Goal: Task Accomplishment & Management: Use online tool/utility

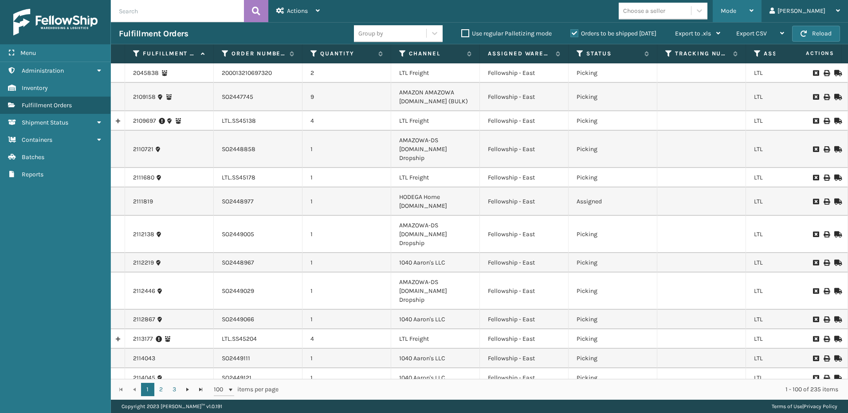
click at [736, 12] on span "Mode" at bounding box center [728, 11] width 16 height 8
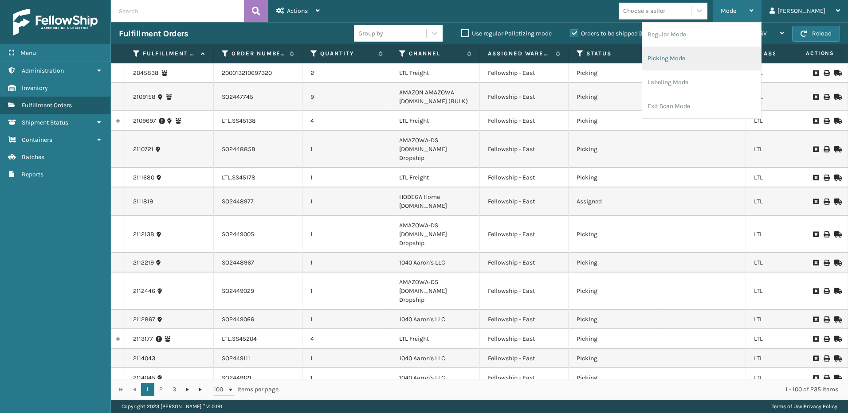
click at [696, 54] on li "Picking Mode" at bounding box center [701, 59] width 119 height 24
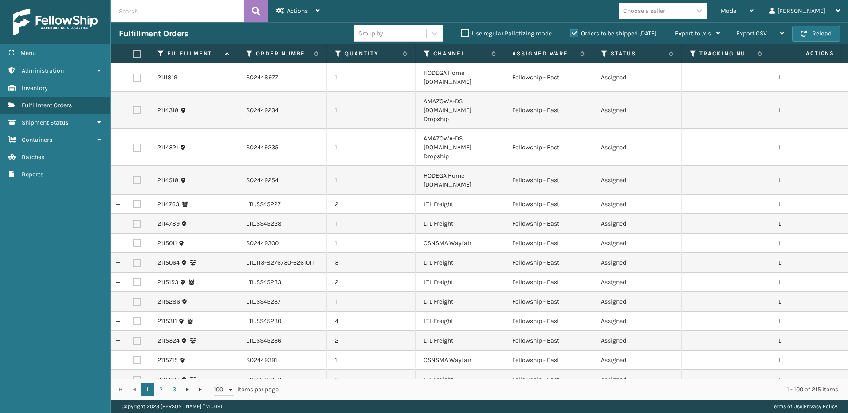
click at [140, 200] on label at bounding box center [137, 204] width 8 height 8
click at [133, 200] on input "checkbox" at bounding box center [133, 203] width 0 height 6
checkbox input "true"
click at [135, 220] on label at bounding box center [137, 224] width 8 height 8
click at [133, 220] on input "checkbox" at bounding box center [133, 223] width 0 height 6
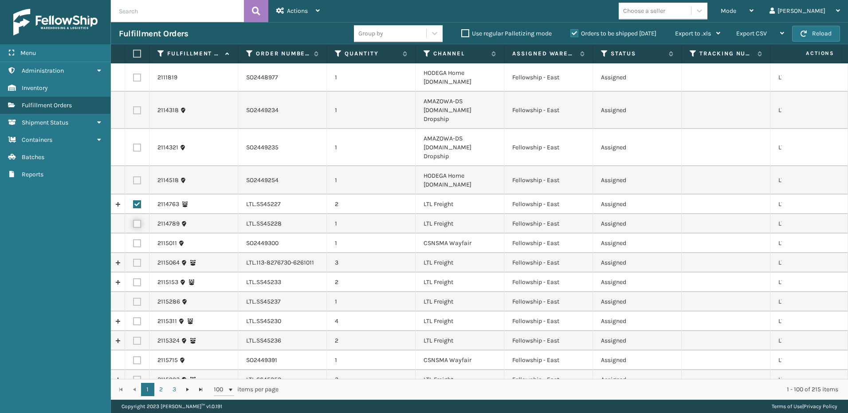
checkbox input "true"
click at [138, 259] on label at bounding box center [137, 263] width 8 height 8
click at [133, 259] on input "checkbox" at bounding box center [133, 262] width 0 height 6
checkbox input "true"
click at [138, 278] on label at bounding box center [137, 282] width 8 height 8
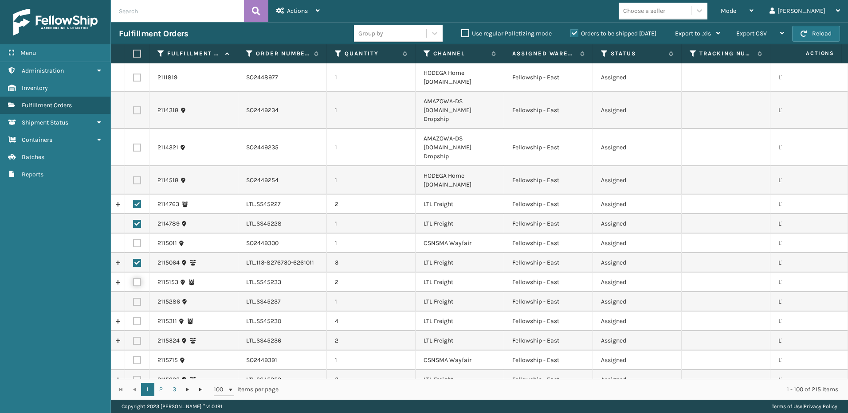
click at [133, 278] on input "checkbox" at bounding box center [133, 281] width 0 height 6
checkbox input "true"
click at [134, 298] on label at bounding box center [137, 302] width 8 height 8
click at [133, 298] on input "checkbox" at bounding box center [133, 301] width 0 height 6
checkbox input "true"
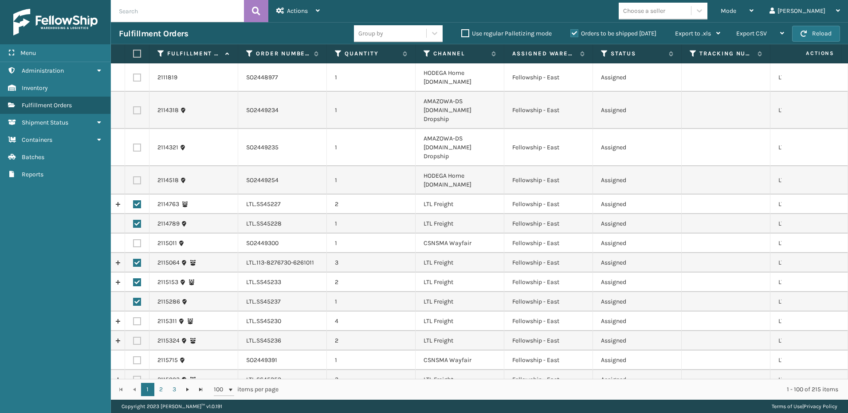
click at [139, 317] on label at bounding box center [137, 321] width 8 height 8
click at [133, 317] on input "checkbox" at bounding box center [133, 320] width 0 height 6
checkbox input "true"
click at [140, 337] on label at bounding box center [137, 341] width 8 height 8
click at [133, 337] on input "checkbox" at bounding box center [133, 340] width 0 height 6
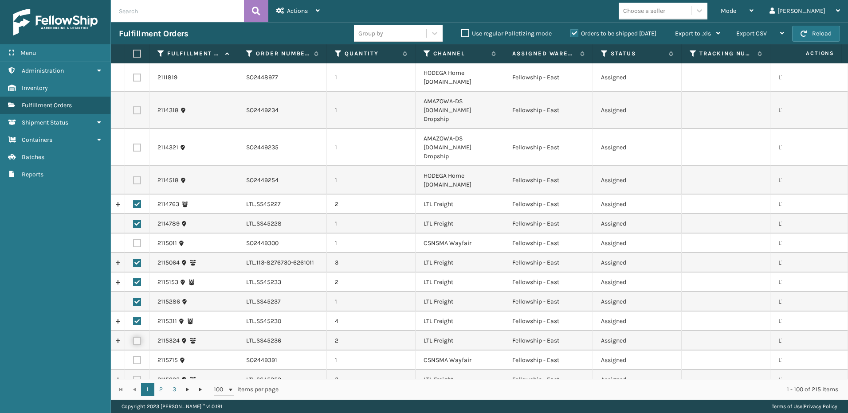
checkbox input "true"
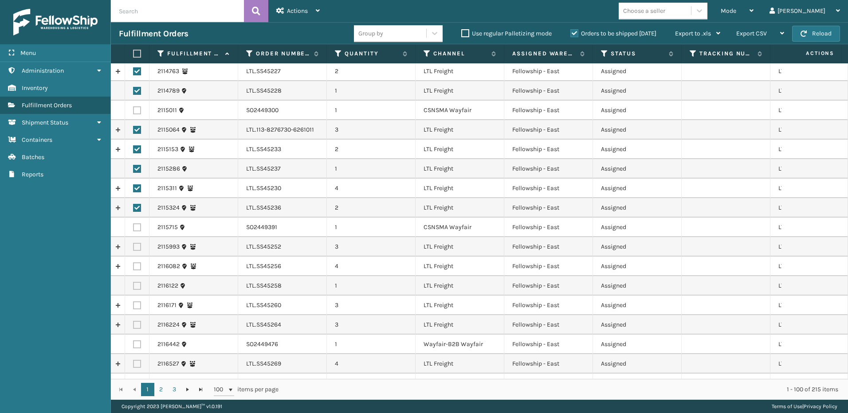
click at [137, 243] on label at bounding box center [137, 247] width 8 height 8
click at [133, 243] on input "checkbox" at bounding box center [133, 246] width 0 height 6
checkbox input "true"
click at [137, 262] on label at bounding box center [137, 266] width 8 height 8
click at [133, 262] on input "checkbox" at bounding box center [133, 265] width 0 height 6
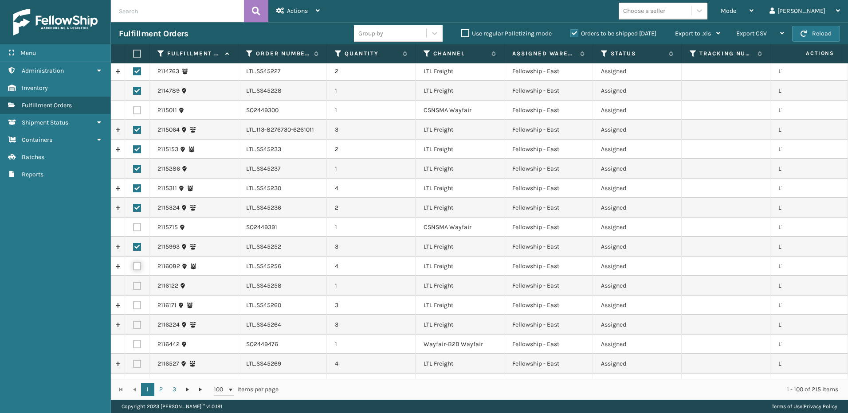
checkbox input "true"
click at [137, 282] on label at bounding box center [137, 286] width 8 height 8
click at [133, 282] on input "checkbox" at bounding box center [133, 285] width 0 height 6
checkbox input "true"
click at [137, 301] on label at bounding box center [137, 305] width 8 height 8
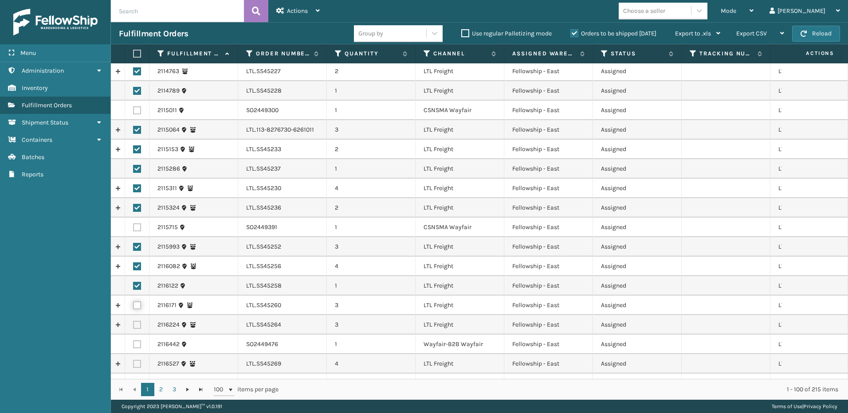
click at [133, 301] on input "checkbox" at bounding box center [133, 304] width 0 height 6
checkbox input "true"
click at [142, 315] on td at bounding box center [137, 325] width 24 height 20
click at [139, 321] on label at bounding box center [137, 325] width 8 height 8
click at [133, 321] on input "checkbox" at bounding box center [133, 324] width 0 height 6
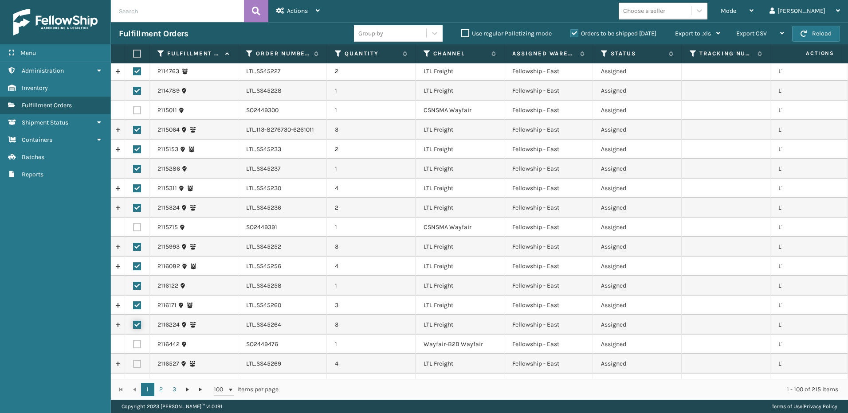
checkbox input "true"
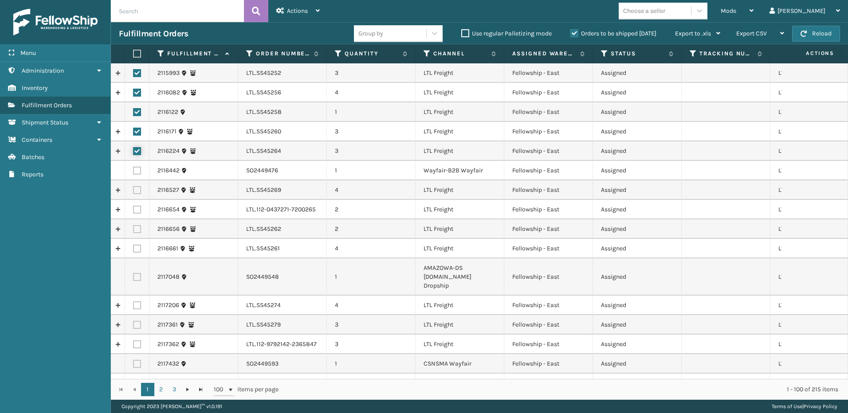
scroll to position [310, 0]
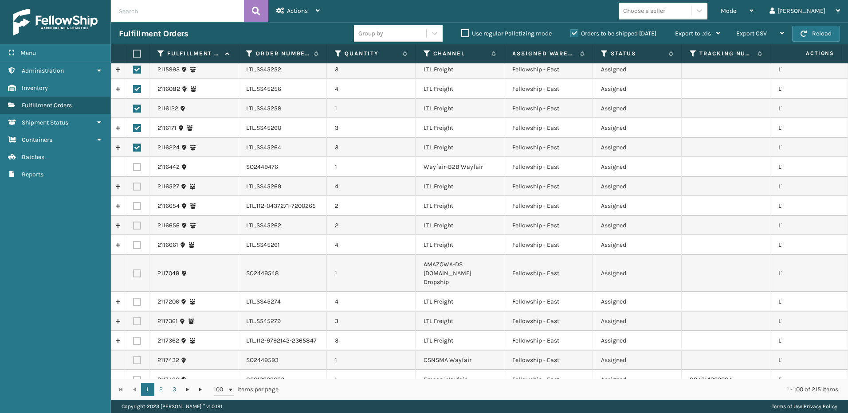
click at [138, 183] on label at bounding box center [137, 187] width 8 height 8
click at [133, 183] on input "checkbox" at bounding box center [133, 186] width 0 height 6
checkbox input "true"
click at [137, 202] on label at bounding box center [137, 206] width 8 height 8
click at [133, 202] on input "checkbox" at bounding box center [133, 205] width 0 height 6
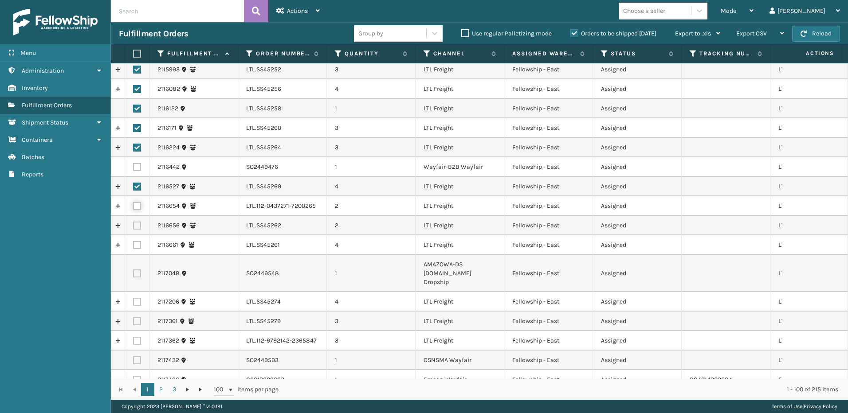
checkbox input "true"
click at [137, 222] on label at bounding box center [137, 226] width 8 height 8
click at [133, 222] on input "checkbox" at bounding box center [133, 225] width 0 height 6
checkbox input "true"
click at [139, 241] on label at bounding box center [137, 245] width 8 height 8
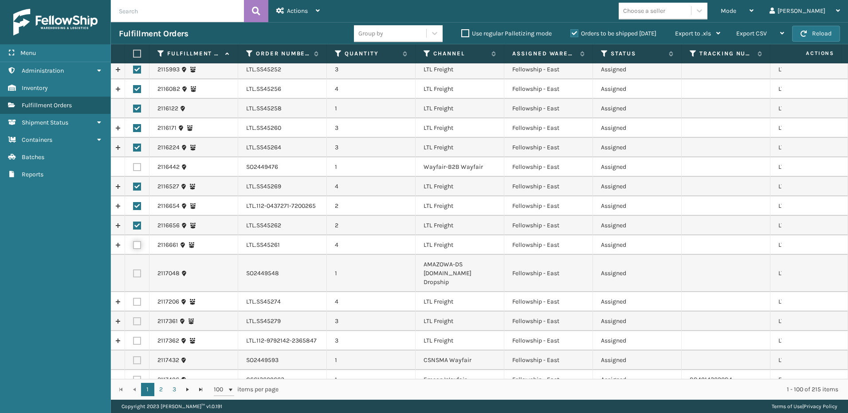
click at [133, 241] on input "checkbox" at bounding box center [133, 244] width 0 height 6
checkbox input "true"
click at [139, 298] on label at bounding box center [137, 302] width 8 height 8
click at [133, 298] on input "checkbox" at bounding box center [133, 301] width 0 height 6
checkbox input "true"
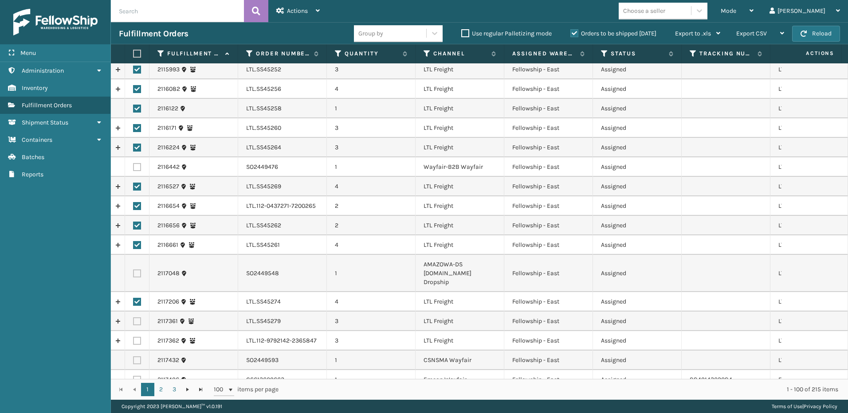
click at [137, 317] on label at bounding box center [137, 321] width 8 height 8
click at [133, 317] on input "checkbox" at bounding box center [133, 320] width 0 height 6
checkbox input "true"
click at [137, 337] on label at bounding box center [137, 341] width 8 height 8
click at [133, 337] on input "checkbox" at bounding box center [133, 340] width 0 height 6
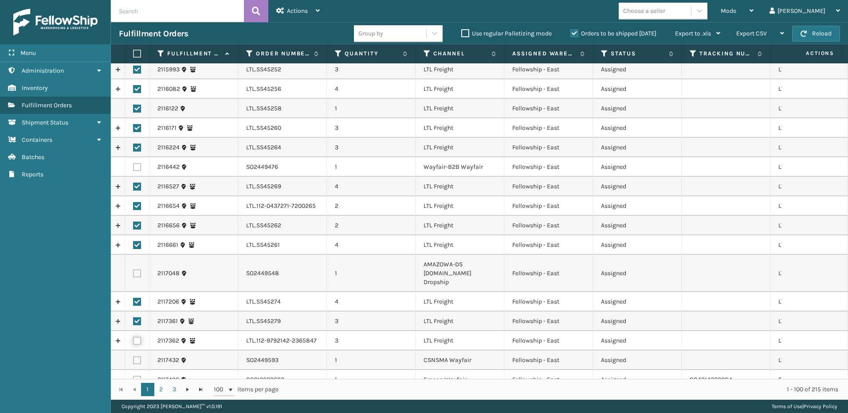
checkbox input "true"
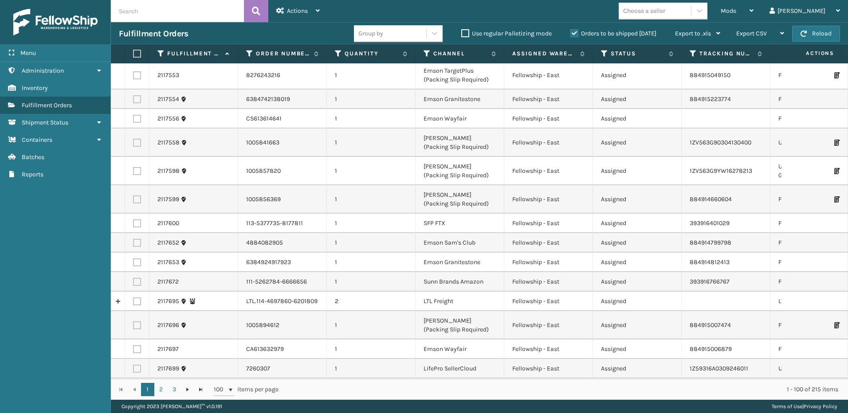
scroll to position [842, 0]
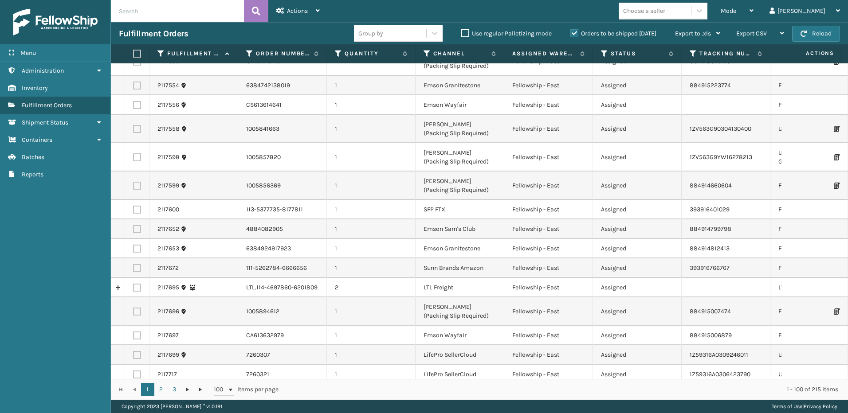
click at [137, 284] on label at bounding box center [137, 288] width 8 height 8
click at [133, 284] on input "checkbox" at bounding box center [133, 287] width 0 height 6
checkbox input "true"
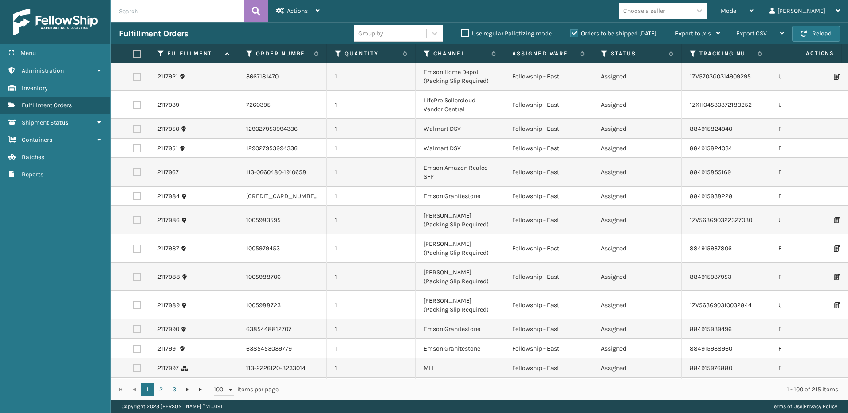
scroll to position [1934, 0]
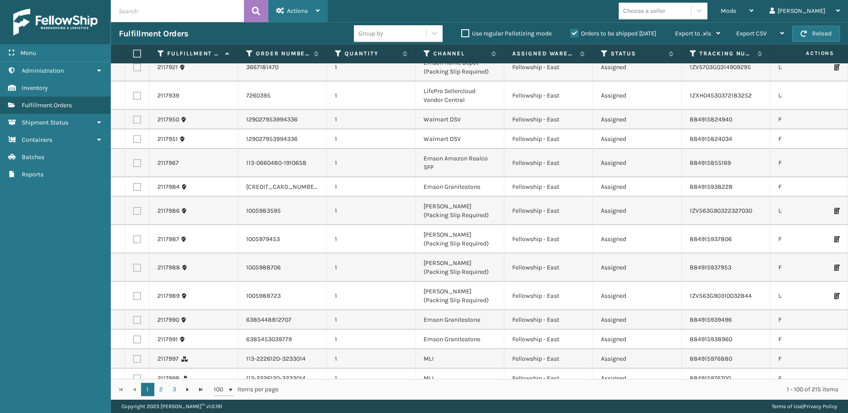
click at [304, 5] on div "Actions" at bounding box center [297, 11] width 43 height 22
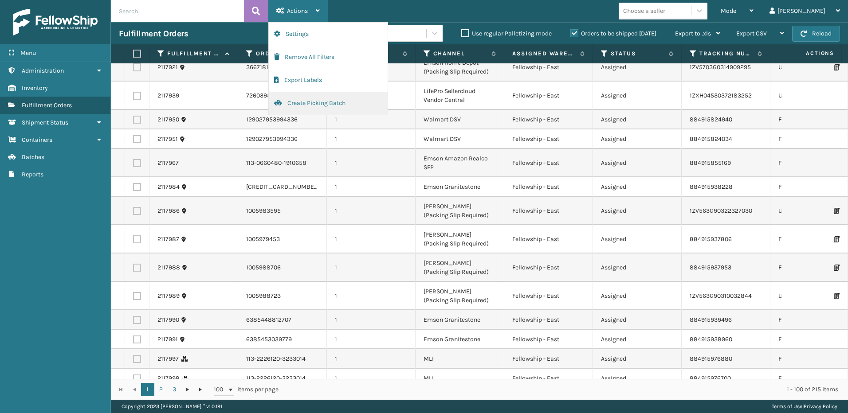
click at [303, 98] on button "Create Picking Batch" at bounding box center [328, 103] width 119 height 23
